Goal: Information Seeking & Learning: Learn about a topic

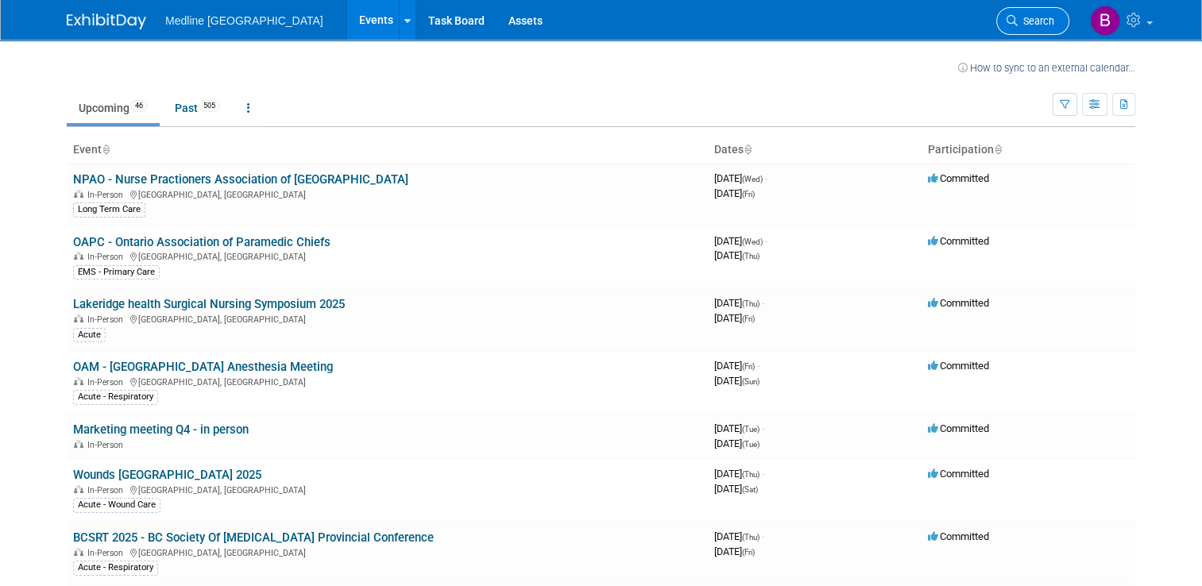
click at [1040, 17] on span "Search" at bounding box center [1036, 21] width 37 height 12
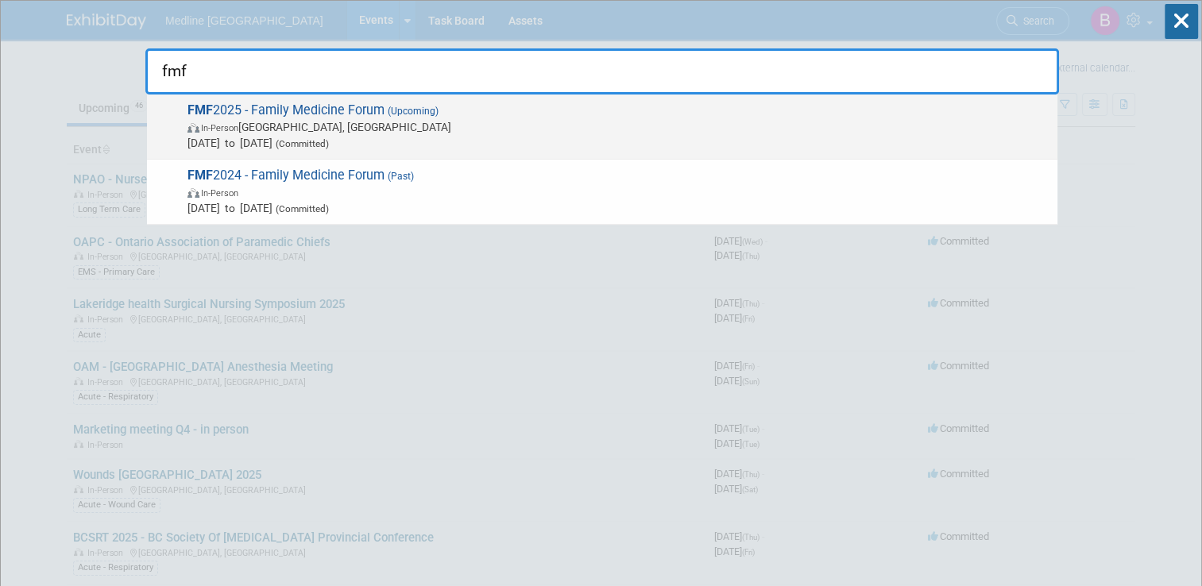
type input "fmf"
click at [296, 112] on span "FMF 2025 - Family Medicine Forum (Upcoming) In-Person Winnipeg, Canada Nov 5, 2…" at bounding box center [616, 126] width 867 height 48
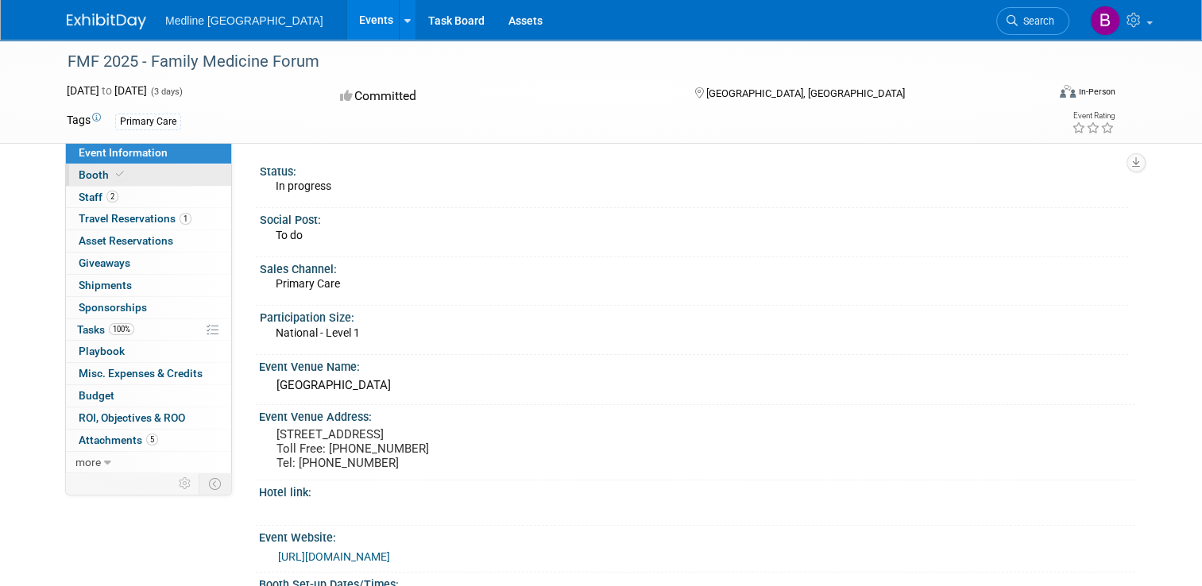
click at [113, 176] on span at bounding box center [120, 174] width 14 height 12
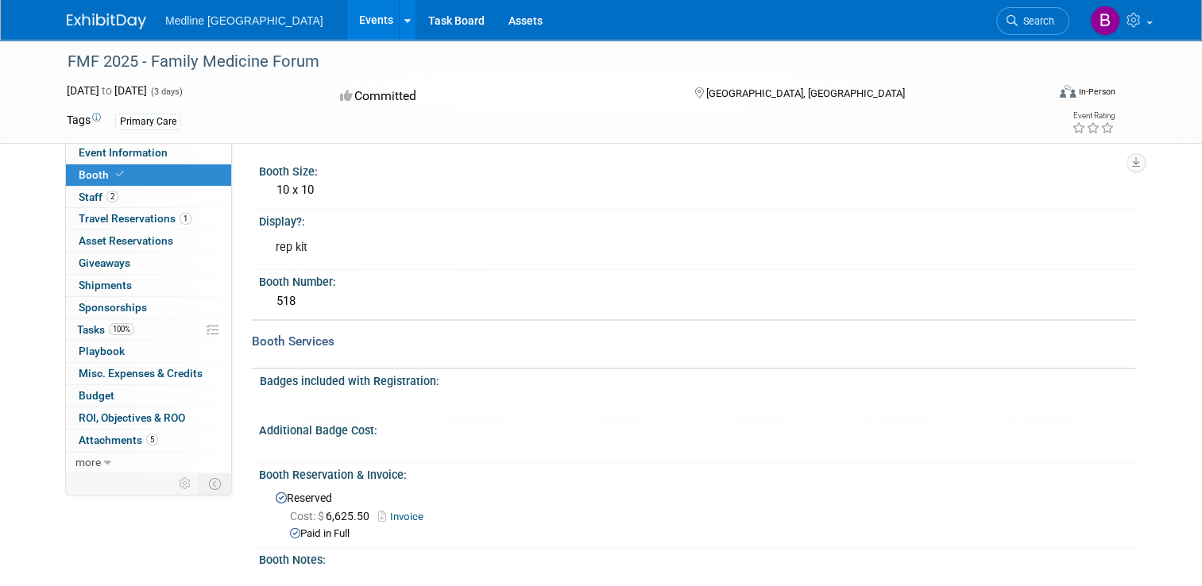
click at [194, 16] on span "Medline [GEOGRAPHIC_DATA]" at bounding box center [244, 20] width 158 height 13
click at [404, 17] on icon at bounding box center [407, 21] width 6 height 10
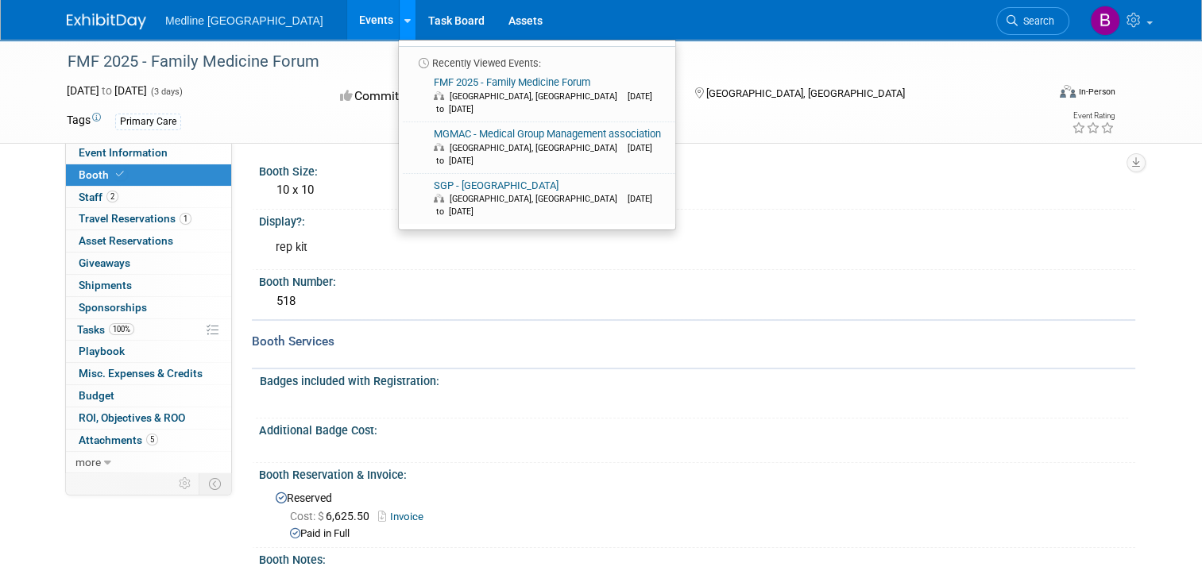
click at [399, 19] on link at bounding box center [407, 20] width 17 height 40
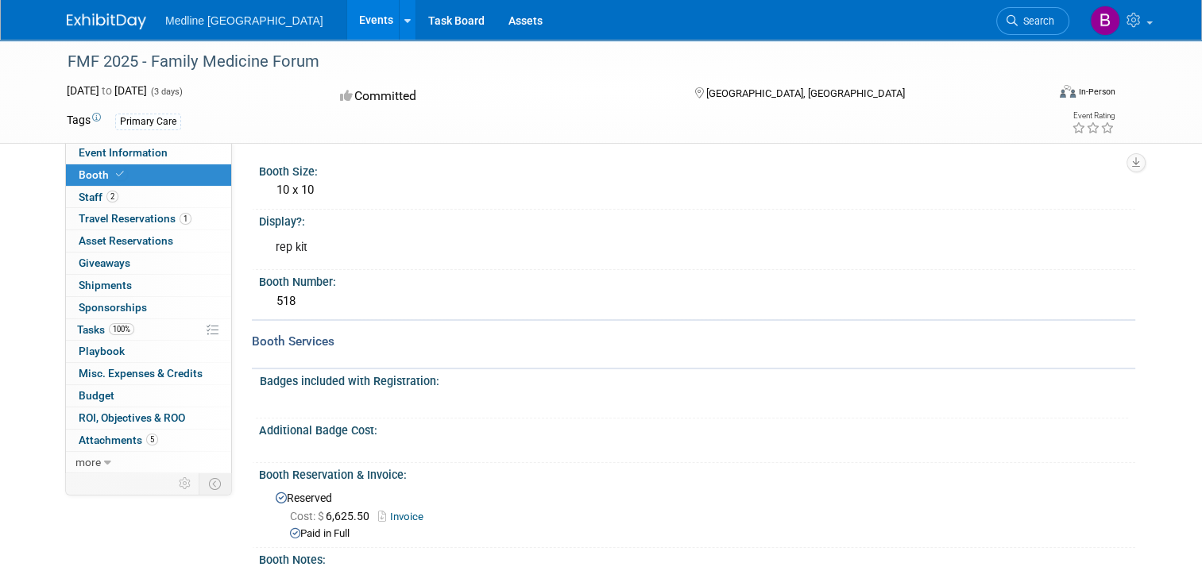
click at [94, 18] on img at bounding box center [106, 22] width 79 height 16
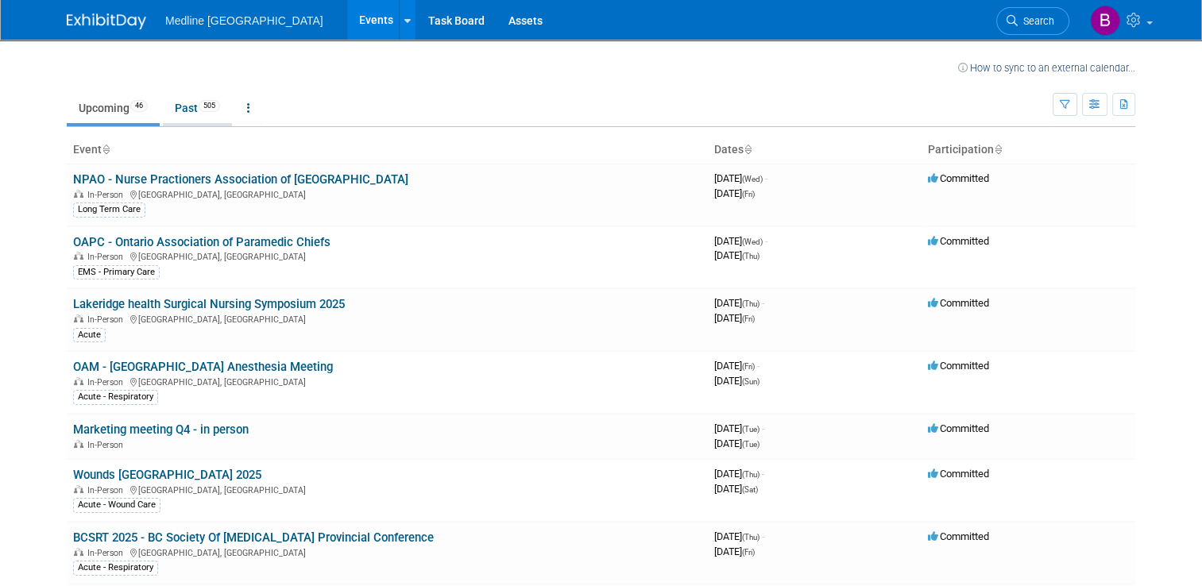
click at [180, 107] on link "Past 505" at bounding box center [197, 108] width 69 height 30
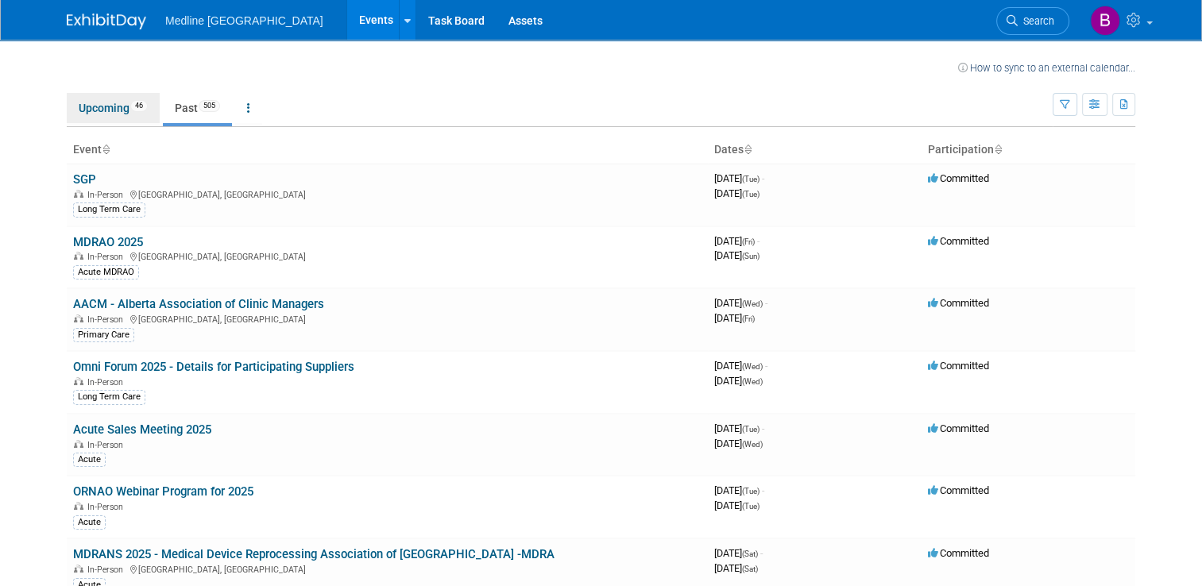
click at [92, 102] on link "Upcoming 46" at bounding box center [113, 108] width 93 height 30
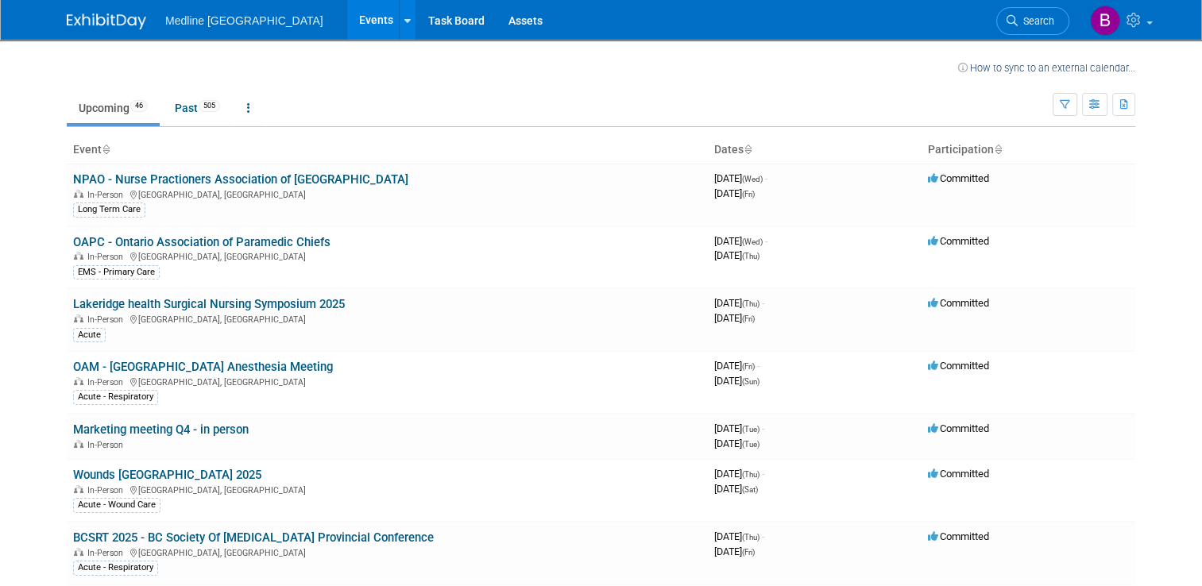
click at [180, 112] on link "Past 505" at bounding box center [197, 108] width 69 height 30
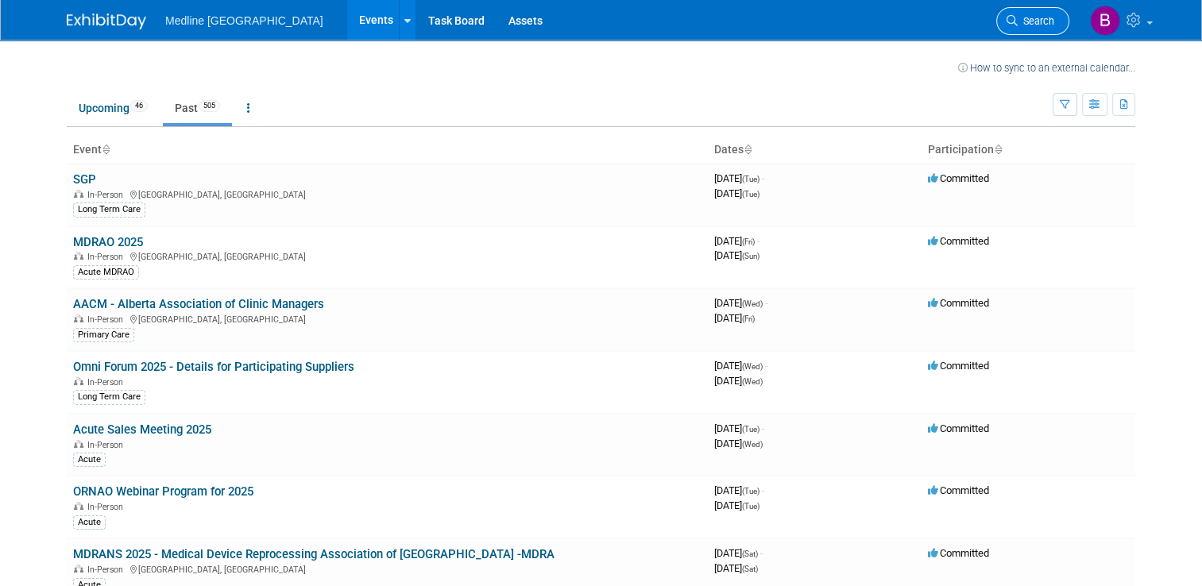
click at [1054, 23] on span "Search" at bounding box center [1036, 21] width 37 height 12
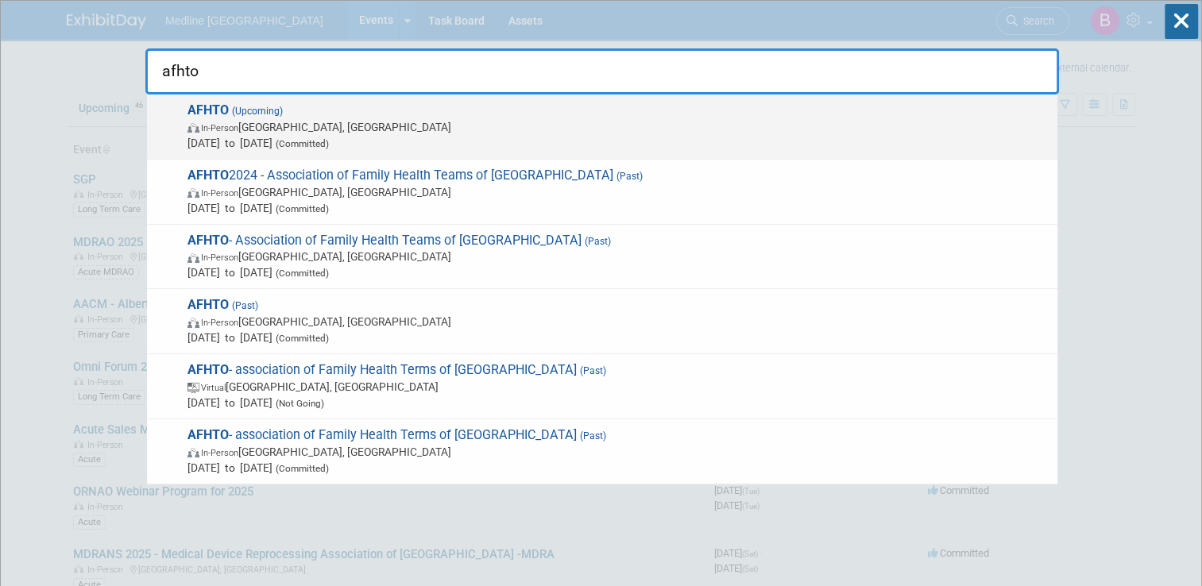
type input "afhto"
click at [264, 135] on span "Oct 23, 2025 to Oct 24, 2025 (Committed)" at bounding box center [618, 143] width 862 height 16
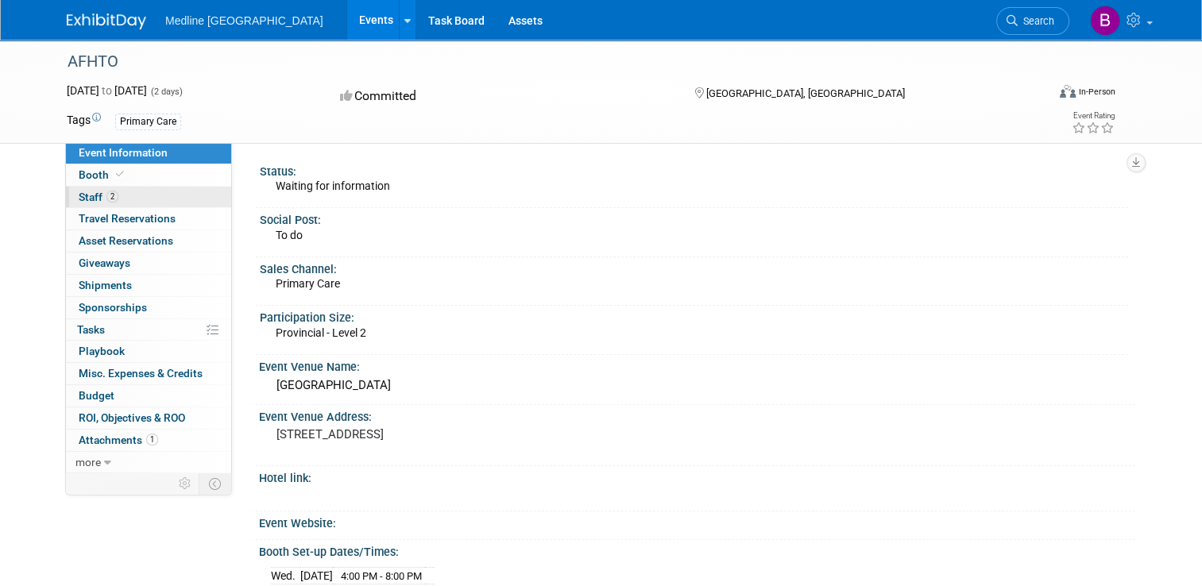
click at [82, 197] on span "Staff 2" at bounding box center [99, 197] width 40 height 13
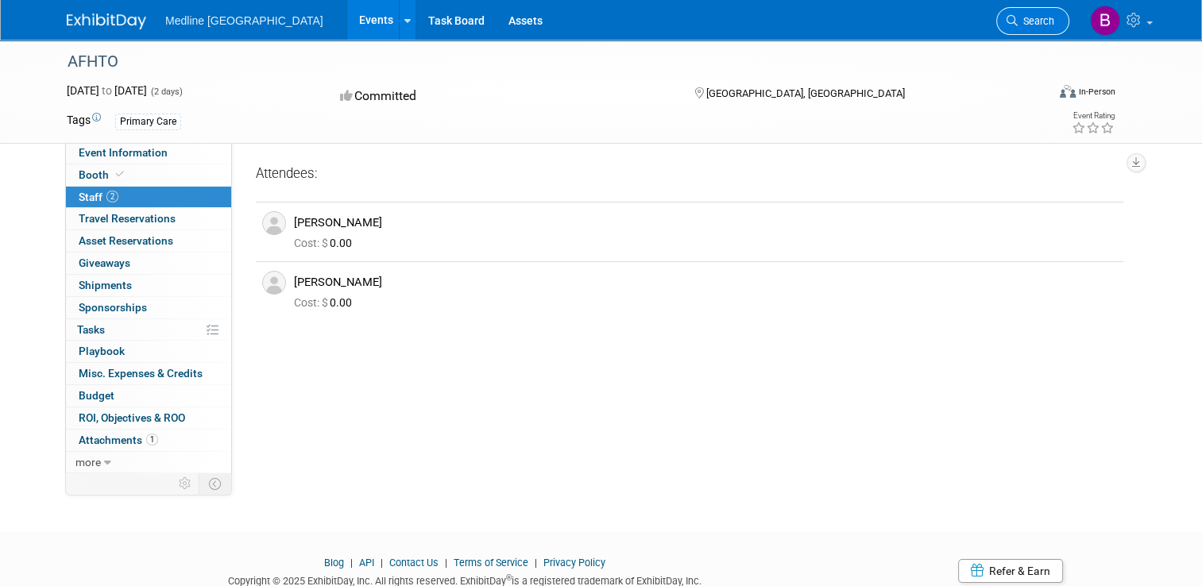
click at [1038, 19] on span "Search" at bounding box center [1036, 21] width 37 height 12
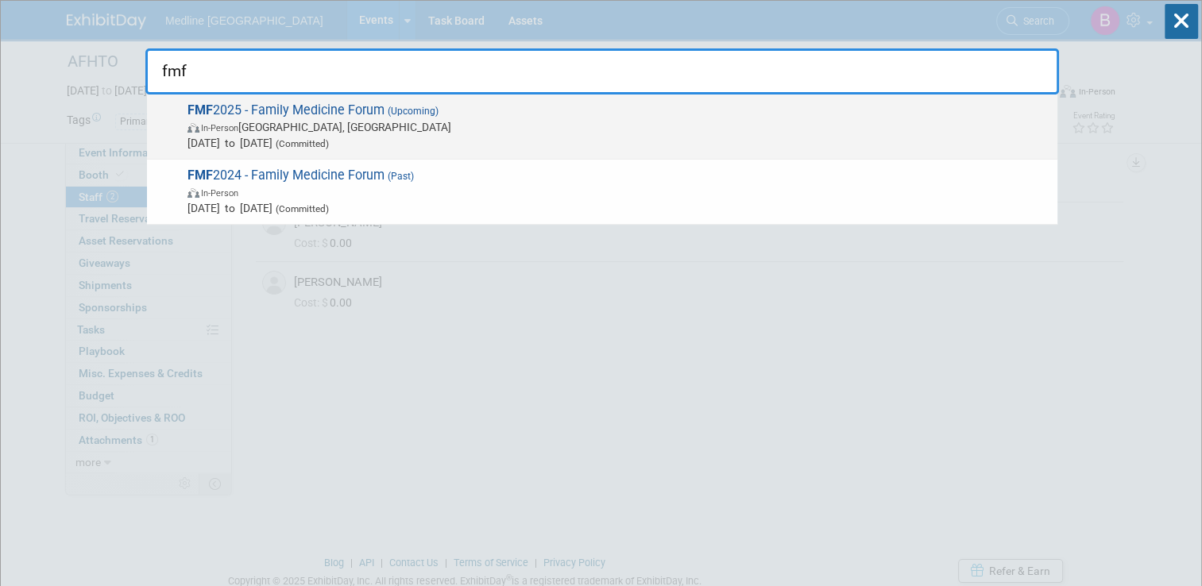
type input "fmf"
click at [290, 126] on span "In-Person Winnipeg, Canada" at bounding box center [618, 127] width 862 height 16
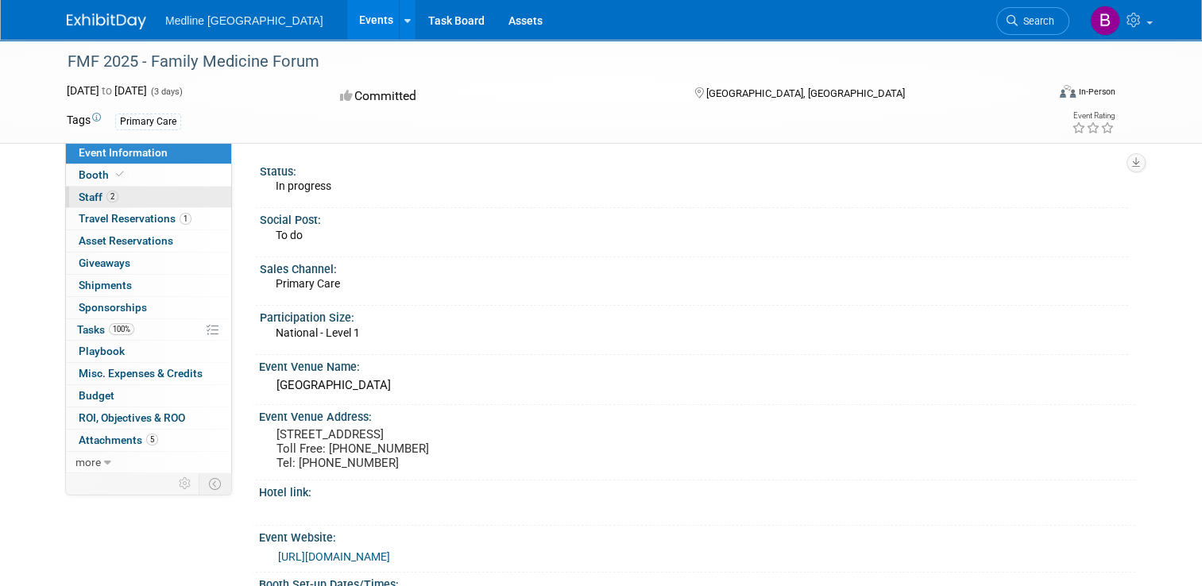
click at [92, 193] on span "Staff 2" at bounding box center [99, 197] width 40 height 13
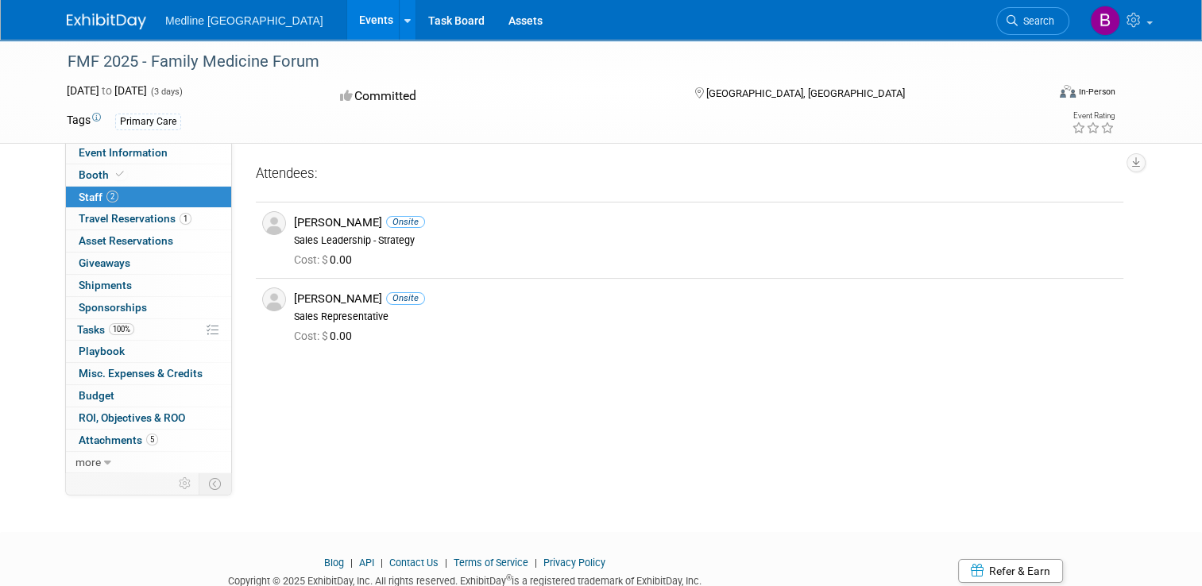
click at [1039, 28] on link "Search" at bounding box center [1032, 21] width 73 height 28
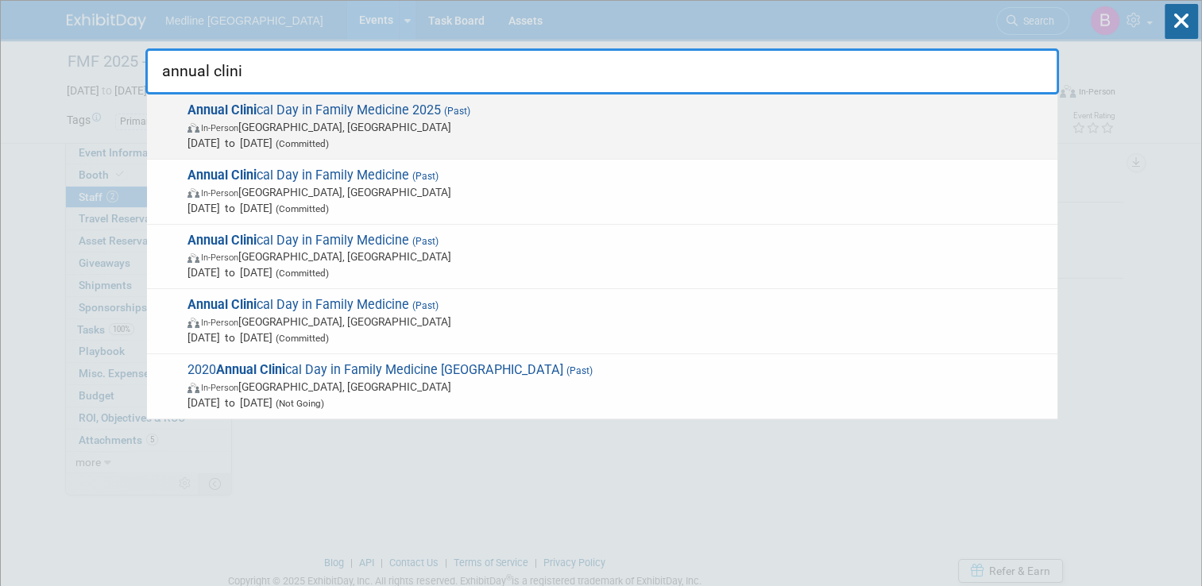
type input "annual clini"
click at [284, 121] on span "In-Person London, Canada" at bounding box center [618, 127] width 862 height 16
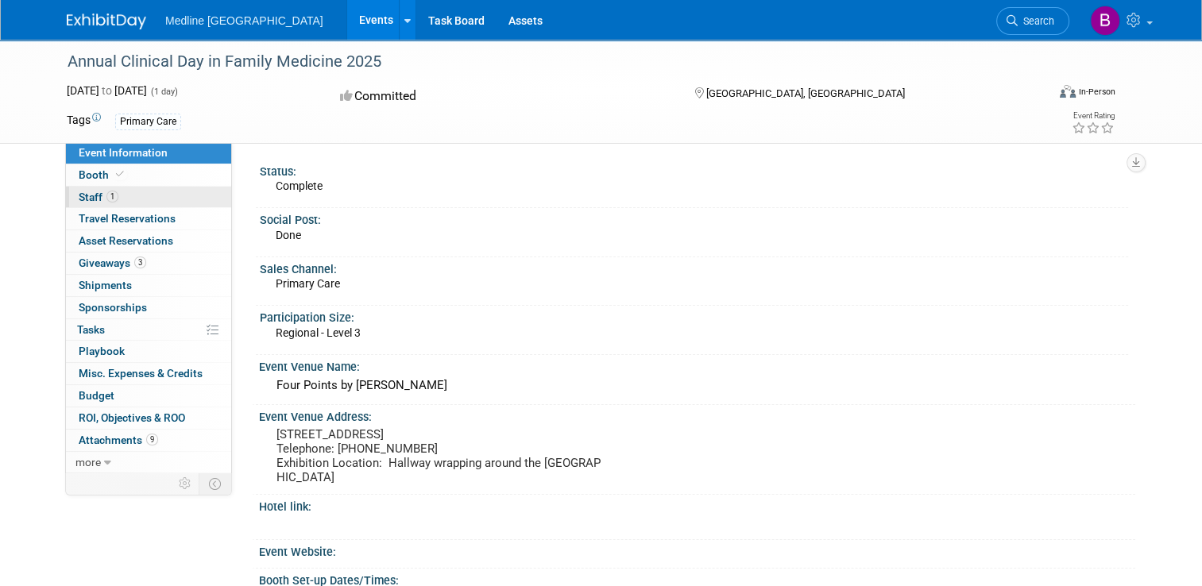
click at [86, 199] on span "Staff 1" at bounding box center [99, 197] width 40 height 13
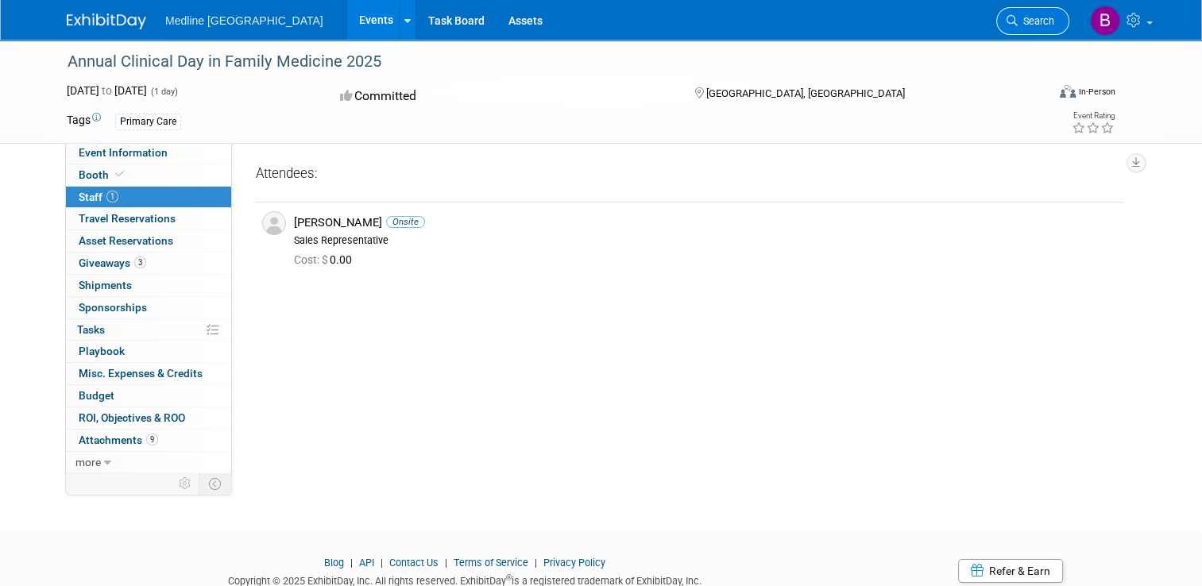
click at [1041, 20] on span "Search" at bounding box center [1036, 21] width 37 height 12
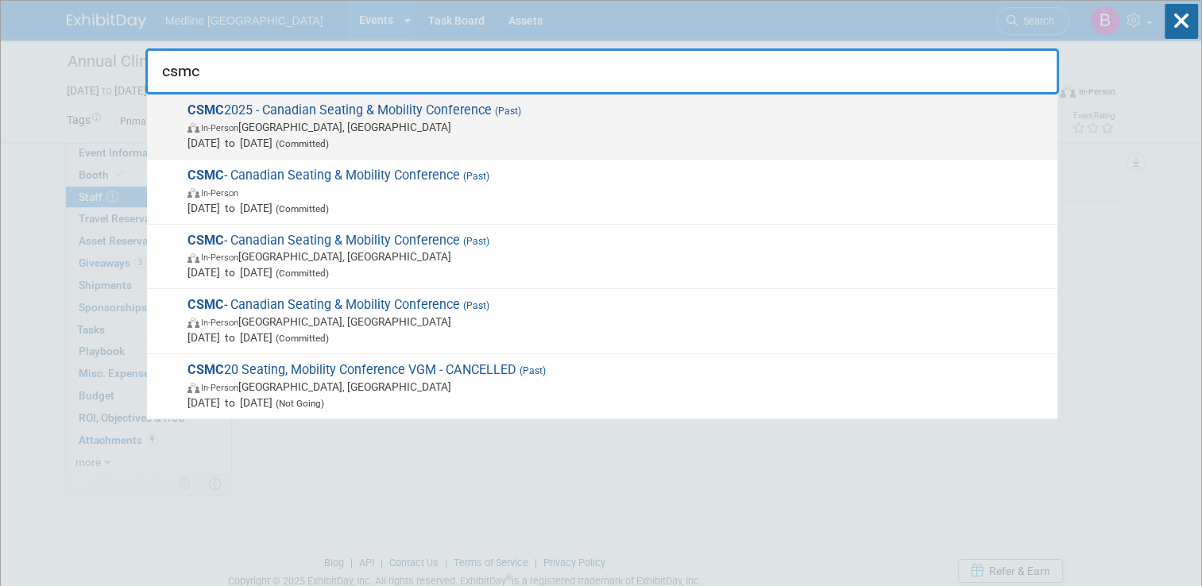
type input "csmc"
click at [261, 121] on span "In-Person [GEOGRAPHIC_DATA], [GEOGRAPHIC_DATA]" at bounding box center [618, 127] width 862 height 16
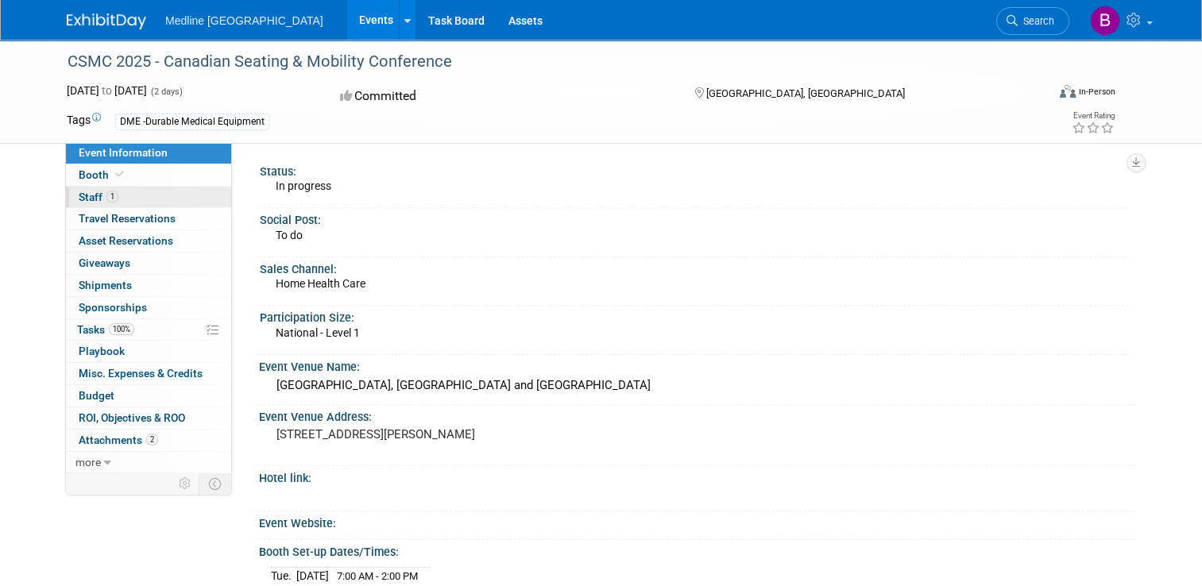
click at [83, 198] on span "Staff 1" at bounding box center [99, 197] width 40 height 13
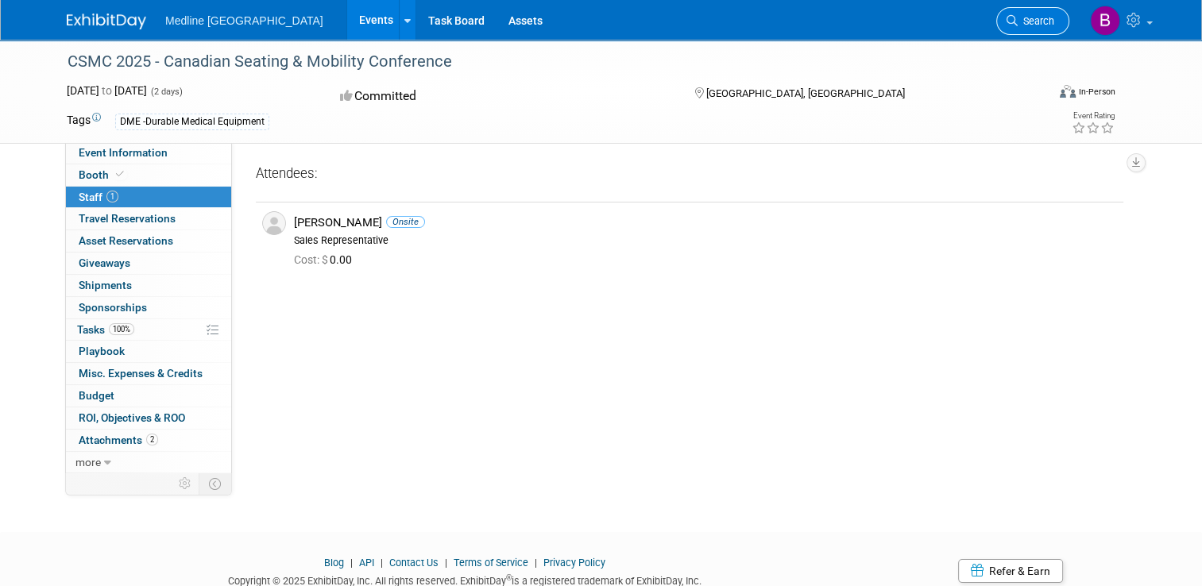
click at [1039, 19] on span "Search" at bounding box center [1036, 21] width 37 height 12
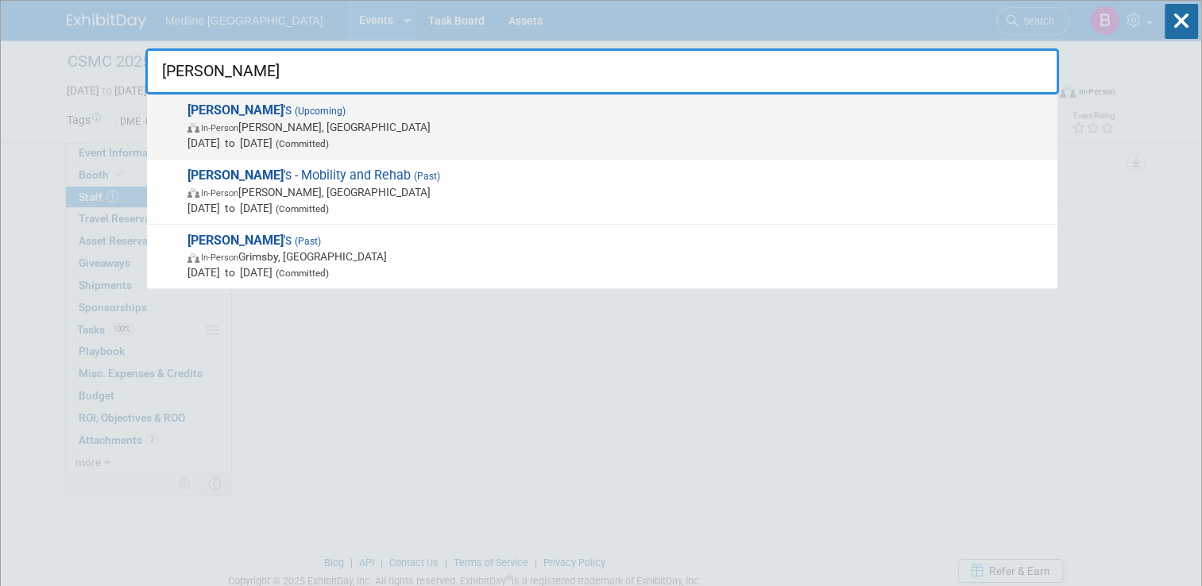
type input "hauser"
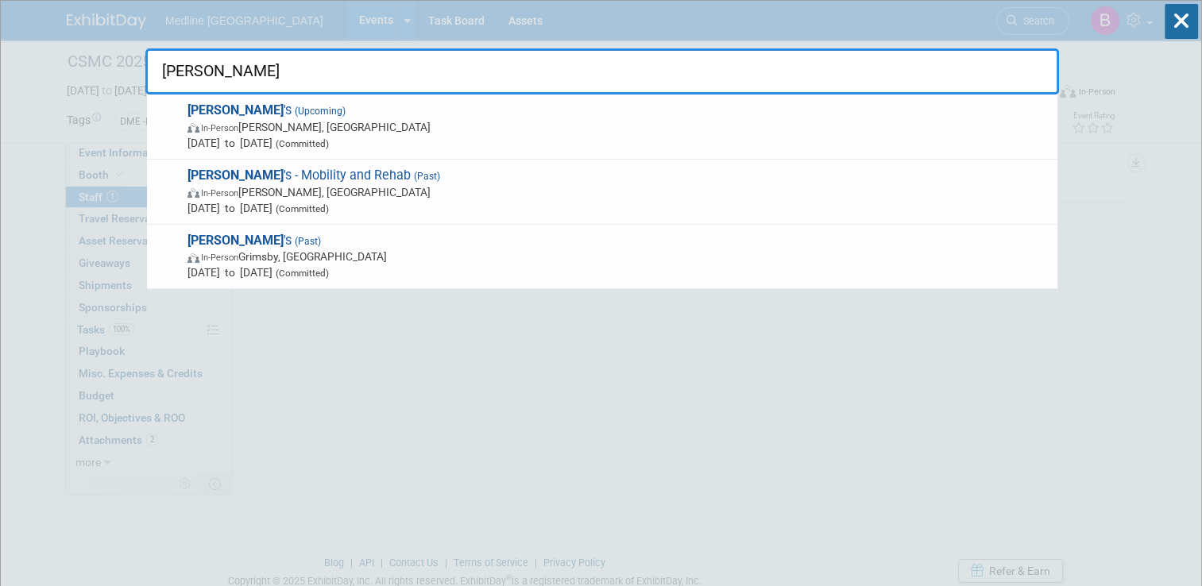
click at [227, 125] on span "In-Person Grassie, Canada" at bounding box center [618, 127] width 862 height 16
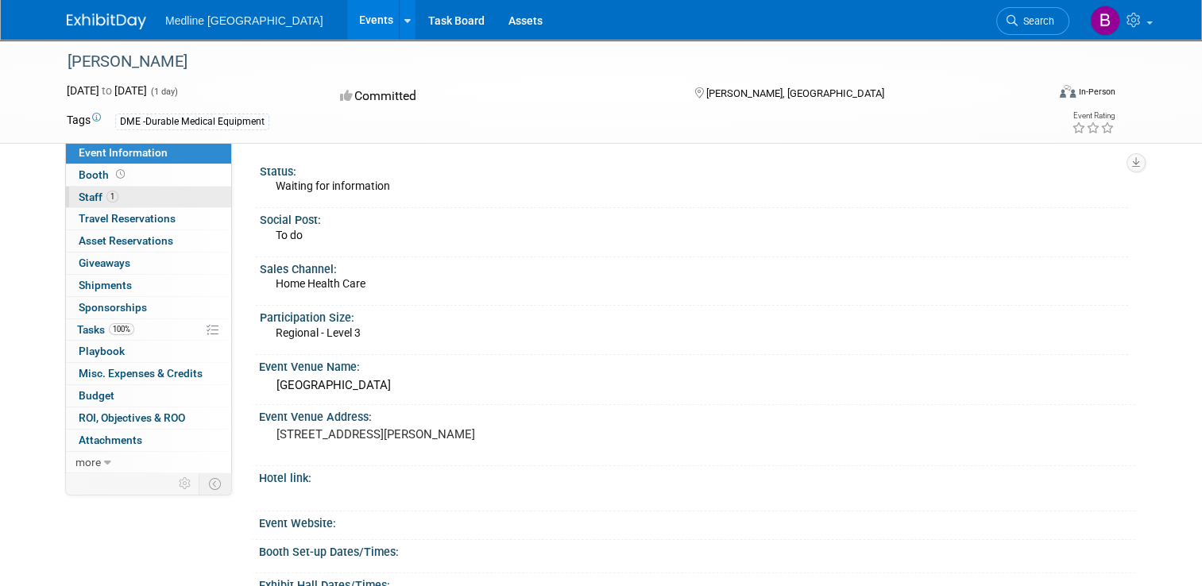
click at [83, 195] on span "Staff 1" at bounding box center [99, 197] width 40 height 13
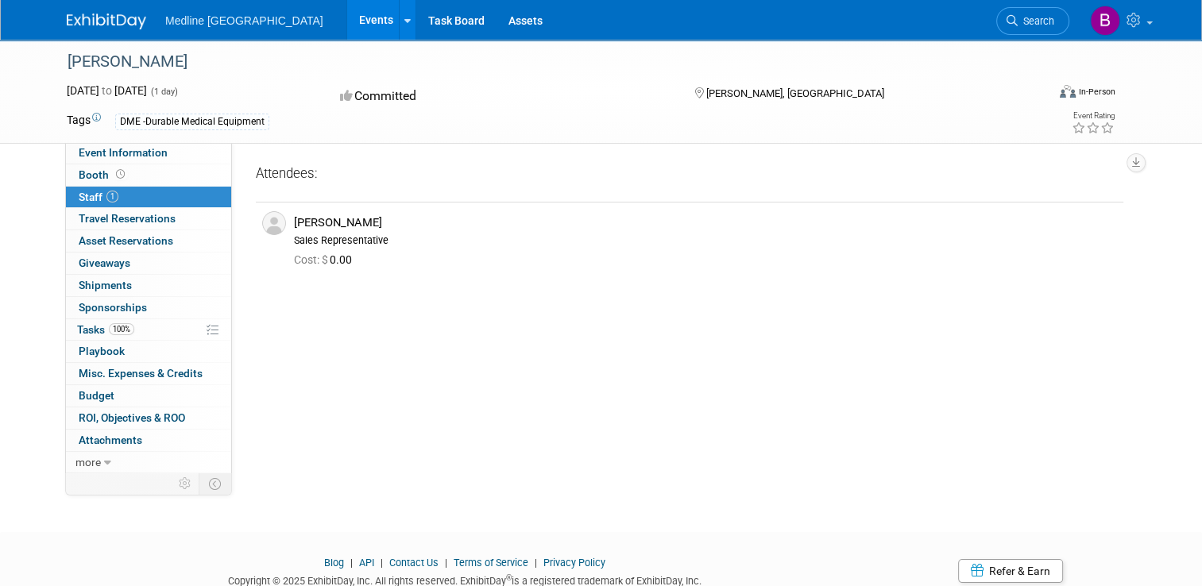
click at [95, 14] on img at bounding box center [106, 22] width 79 height 16
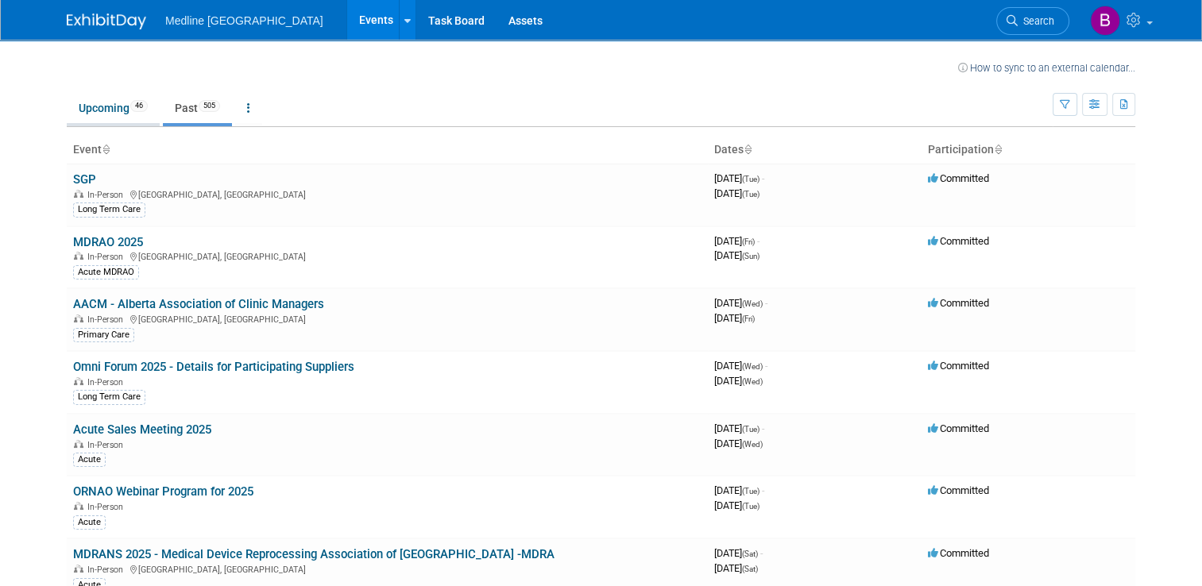
click at [104, 113] on link "Upcoming 46" at bounding box center [113, 108] width 93 height 30
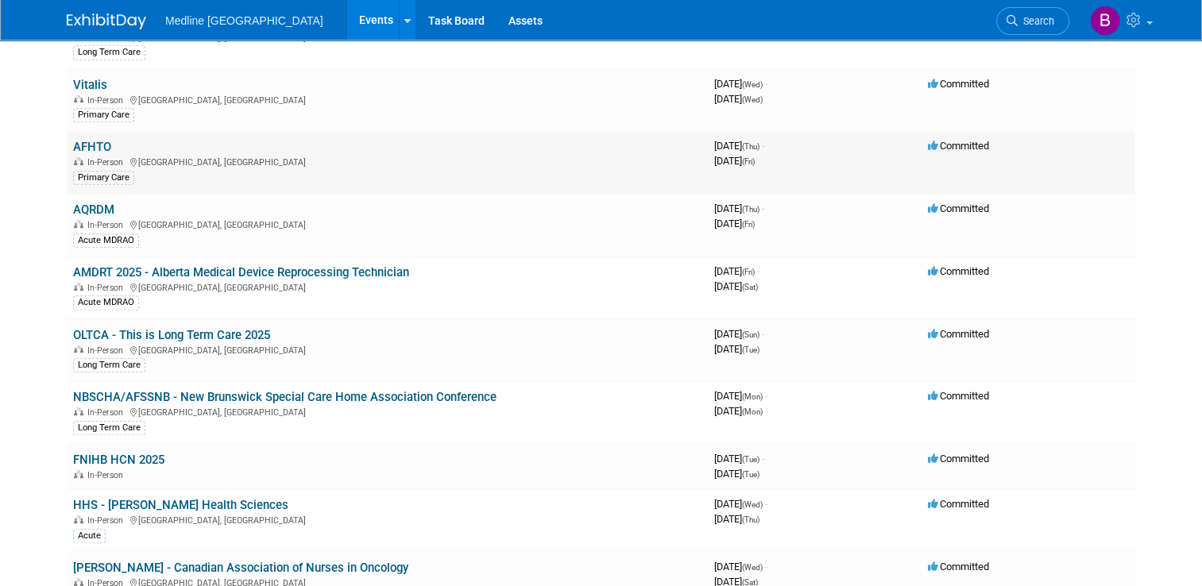
scroll to position [874, 0]
